Goal: Task Accomplishment & Management: Complete application form

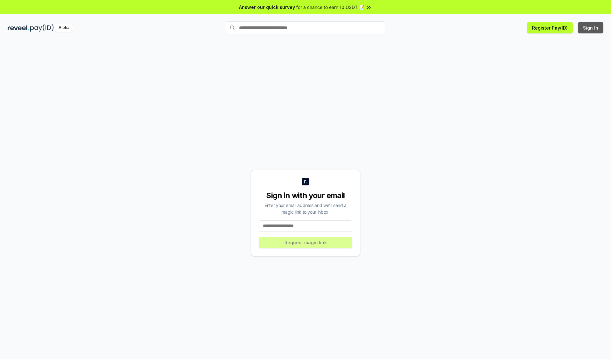
click at [591, 28] on button "Sign In" at bounding box center [590, 27] width 25 height 11
type input "**********"
click at [305, 242] on button "Request magic link" at bounding box center [306, 242] width 94 height 11
